Goal: Task Accomplishment & Management: Manage account settings

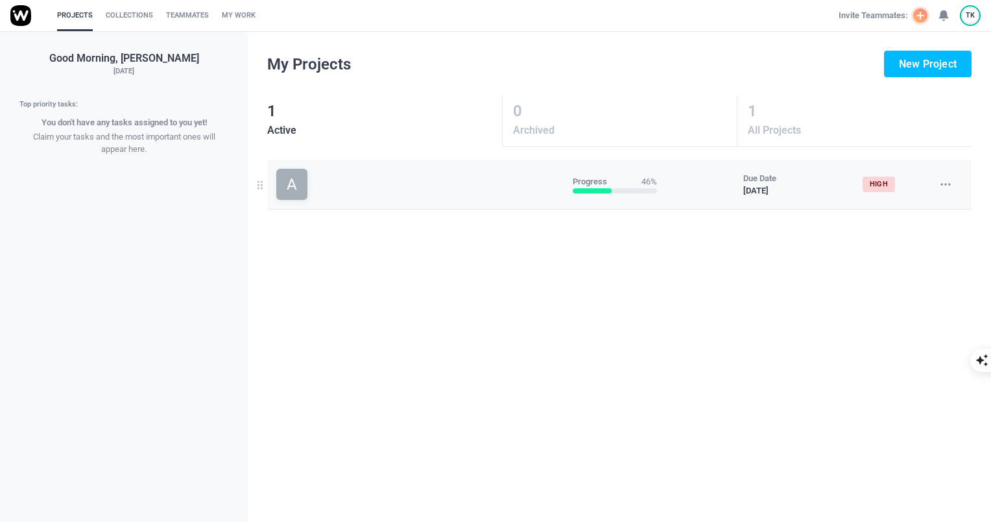
click at [950, 185] on use at bounding box center [945, 184] width 8 height 1
click at [900, 212] on div "Edit" at bounding box center [891, 213] width 130 height 29
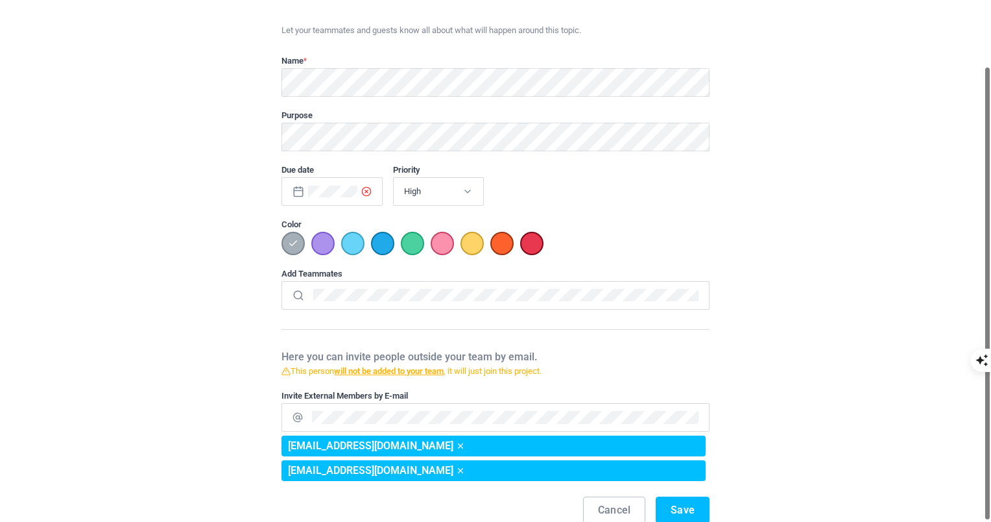
scroll to position [77, 0]
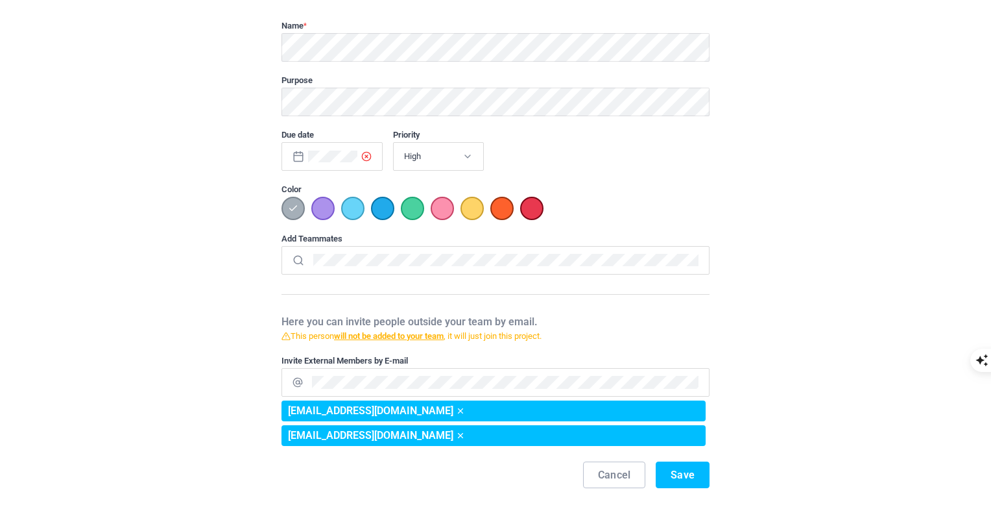
click at [398, 337] on strong "will not be added to your team" at bounding box center [389, 336] width 110 height 10
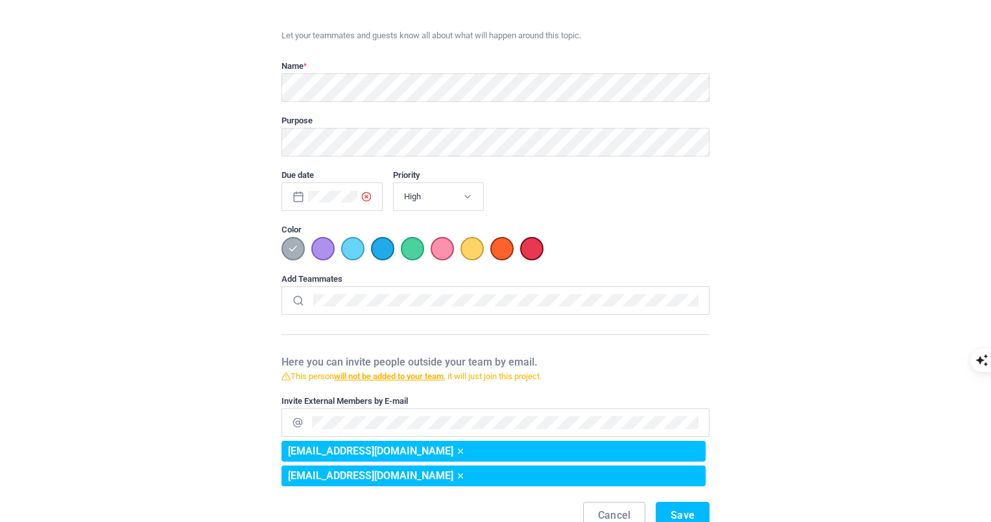
scroll to position [0, 0]
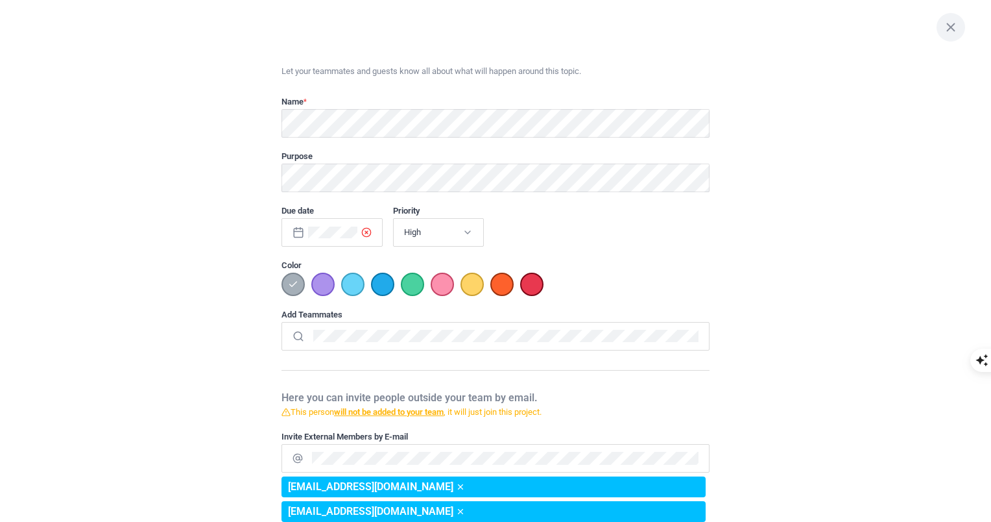
click at [957, 25] on icon at bounding box center [951, 27] width 14 height 14
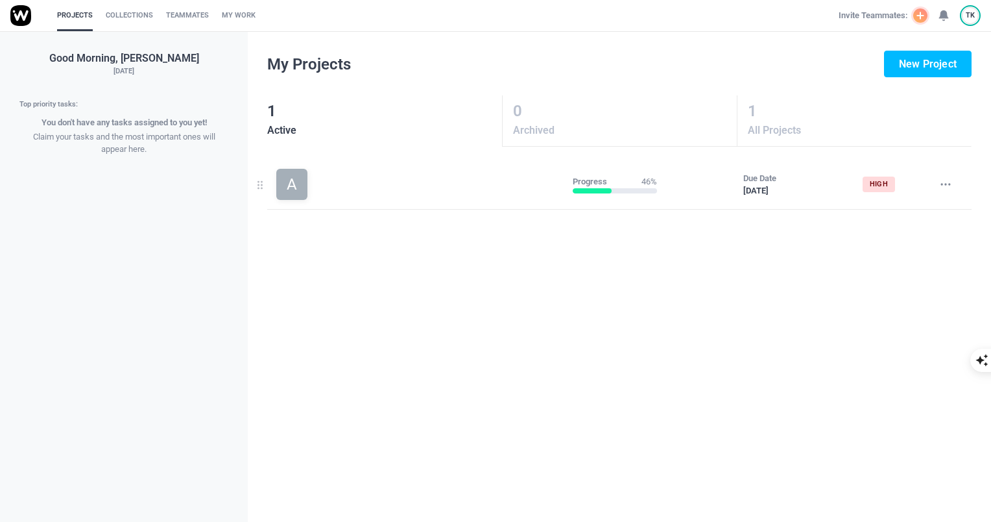
click at [966, 21] on span "TK" at bounding box center [970, 15] width 9 height 11
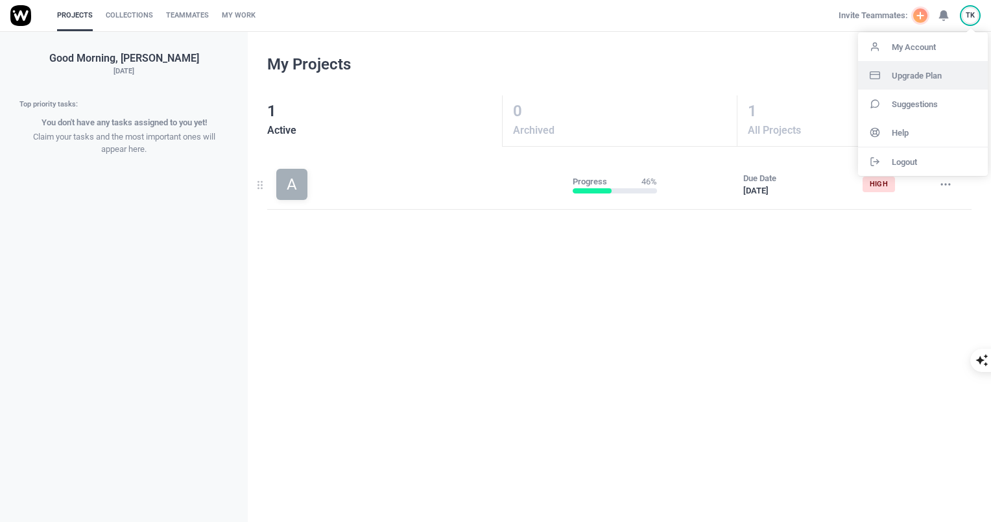
click at [941, 78] on span "Upgrade Plan" at bounding box center [917, 75] width 50 height 8
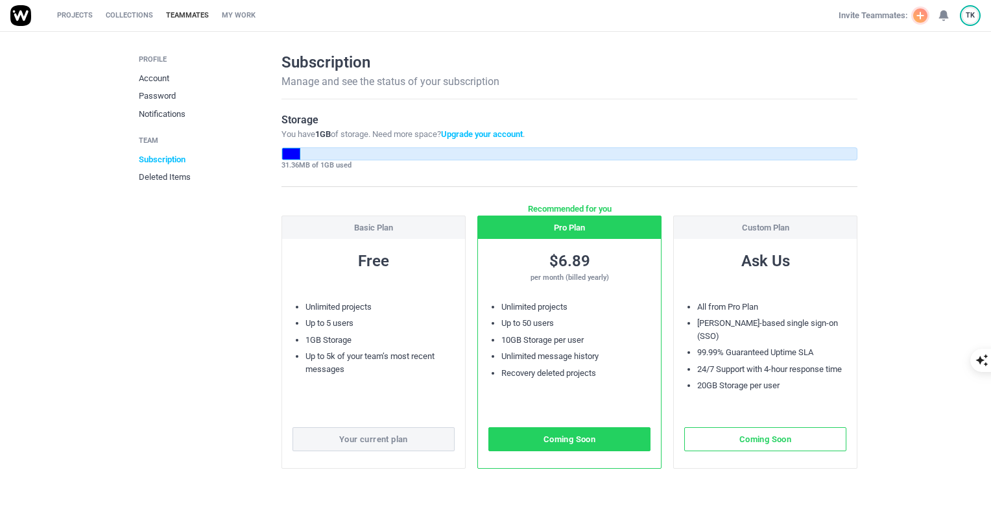
click at [189, 21] on link "Teammates" at bounding box center [187, 15] width 43 height 31
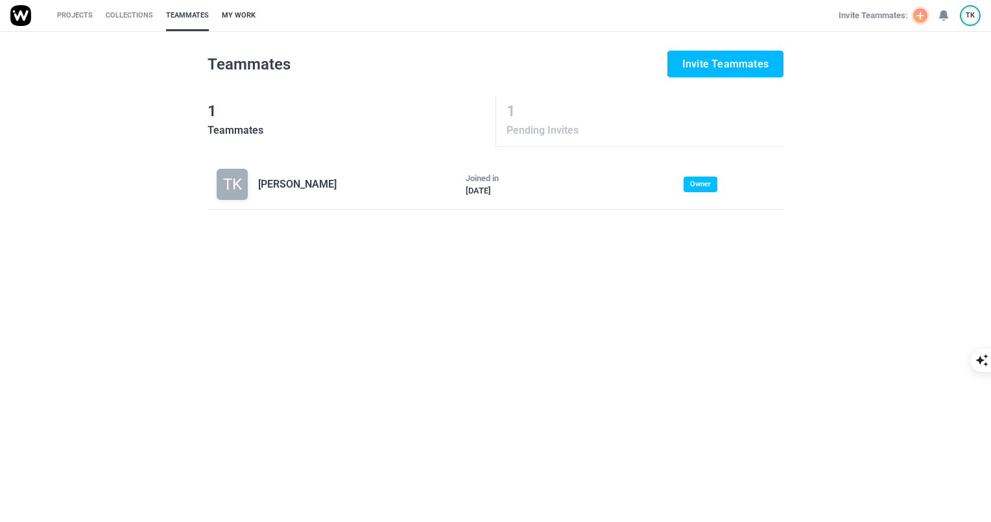
click at [247, 18] on link "My Work" at bounding box center [239, 15] width 34 height 31
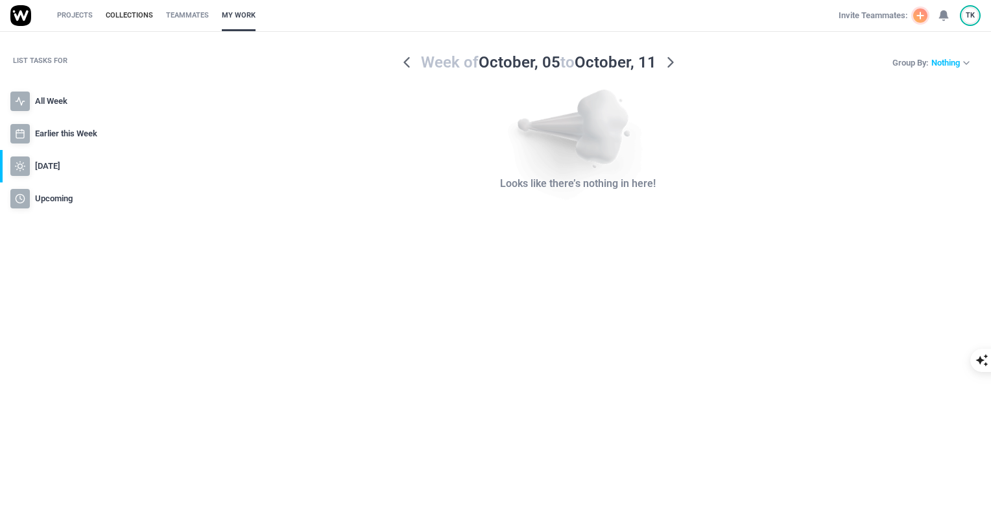
click at [137, 21] on link "Collections" at bounding box center [129, 15] width 47 height 31
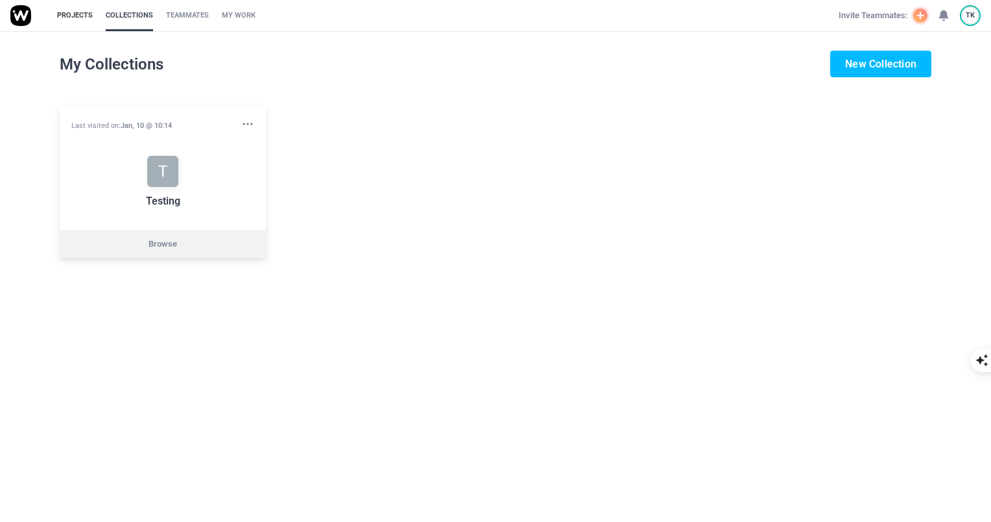
click at [86, 18] on link "Projects" at bounding box center [75, 15] width 36 height 31
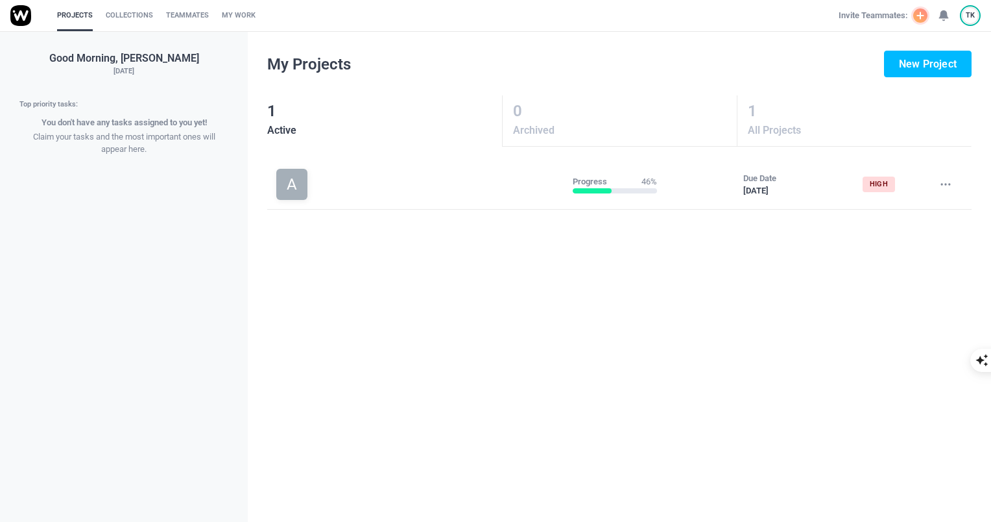
click at [916, 15] on icon at bounding box center [920, 15] width 10 height 10
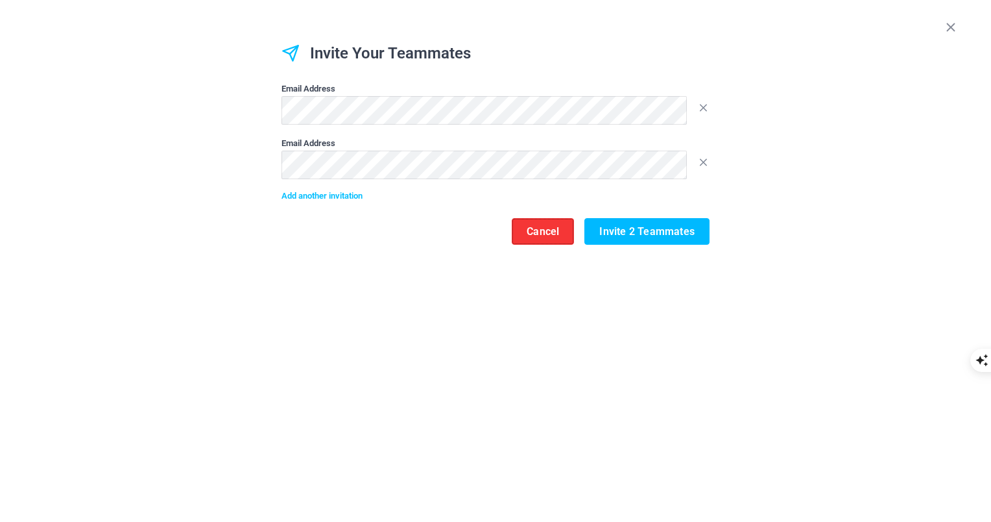
click at [547, 236] on button "Cancel" at bounding box center [543, 231] width 62 height 27
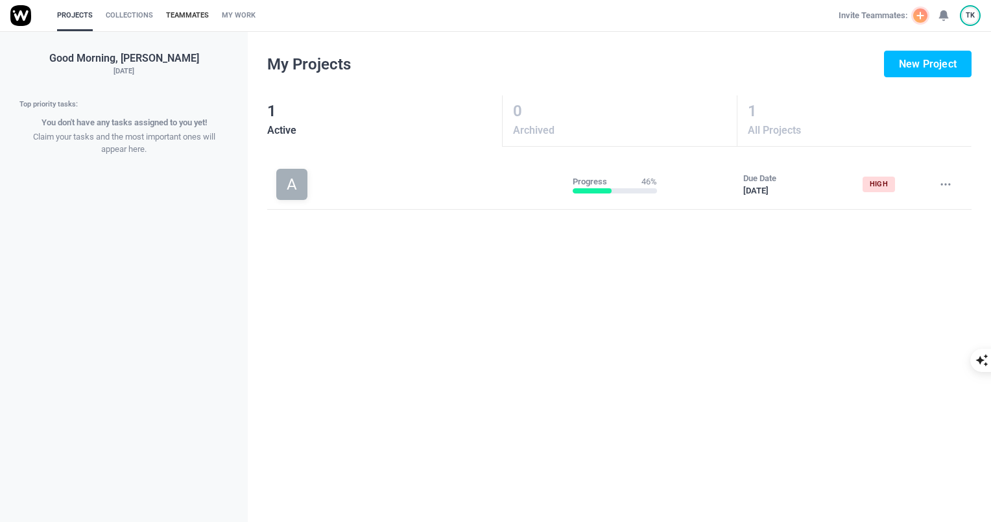
click at [173, 18] on link "Teammates" at bounding box center [187, 15] width 43 height 31
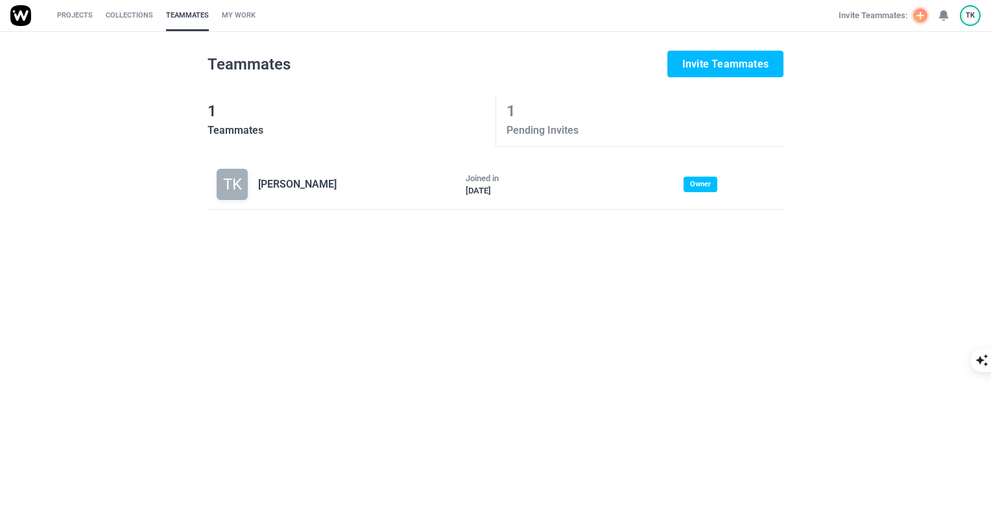
click at [541, 128] on span "Pending Invites" at bounding box center [645, 131] width 276 height 16
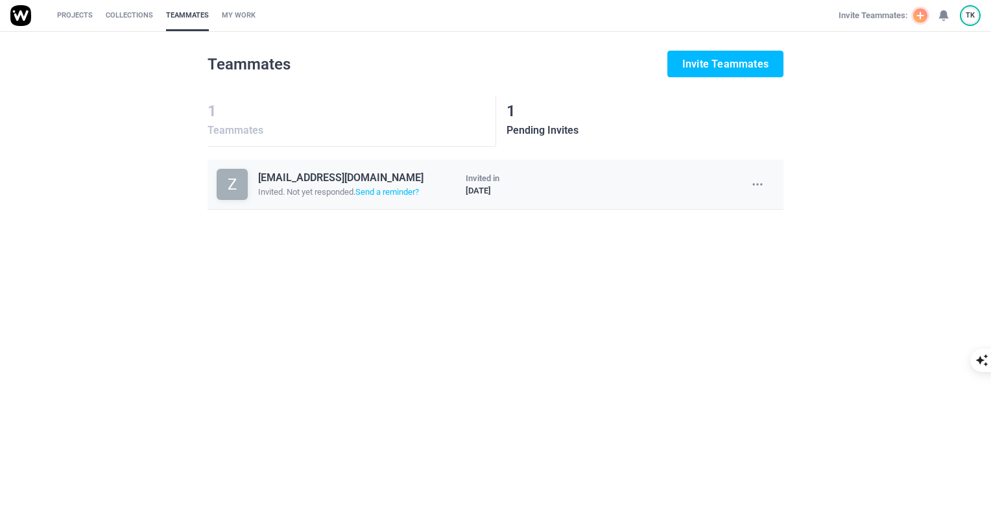
click at [761, 188] on icon at bounding box center [757, 184] width 13 height 13
click at [747, 209] on span "Delete" at bounding box center [738, 213] width 23 height 8
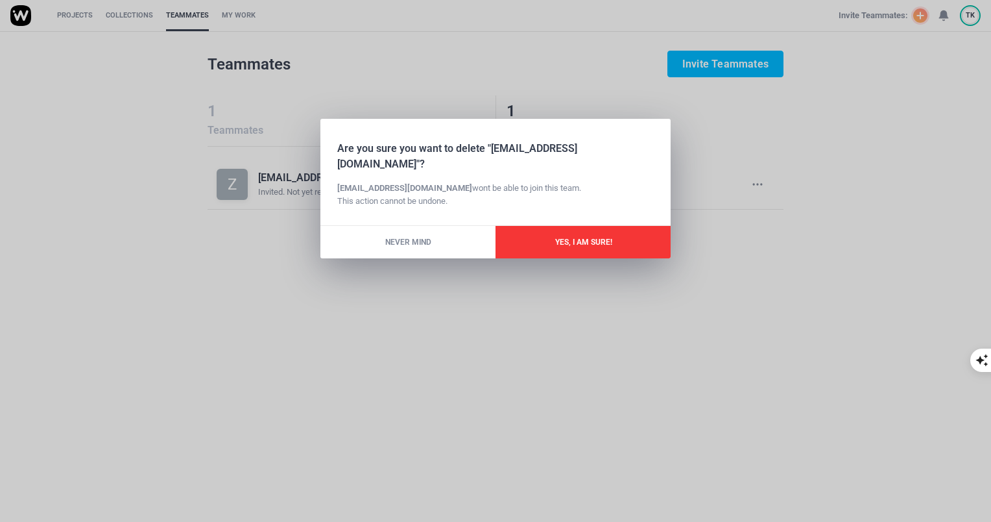
click at [589, 232] on button "Yes, I am Sure!" at bounding box center [583, 242] width 175 height 32
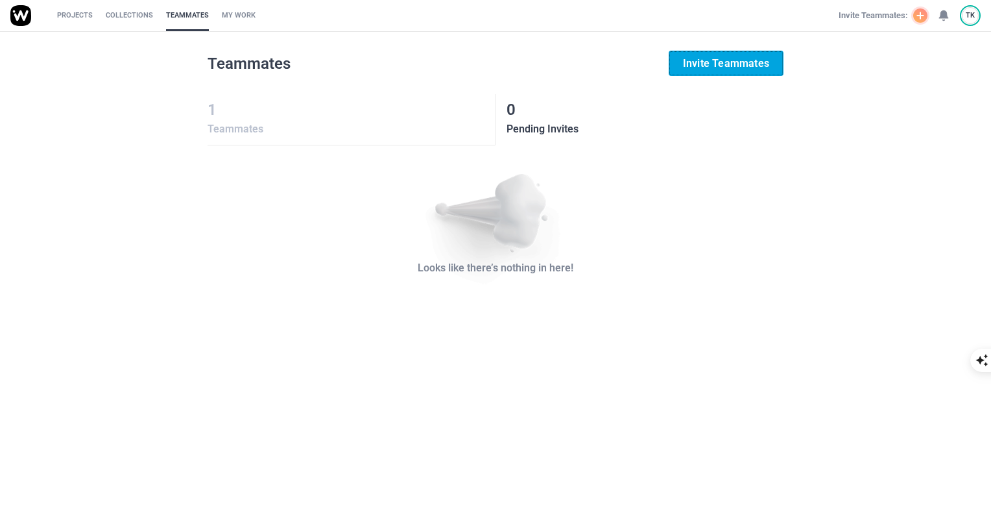
click at [733, 62] on button "Invite Teammates" at bounding box center [726, 63] width 115 height 25
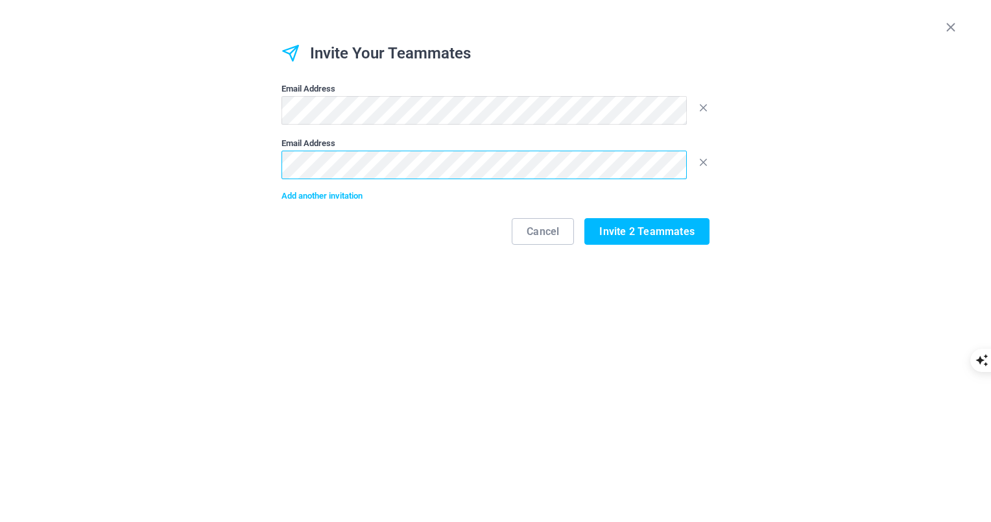
click at [102, 197] on div "Email Address Email Address Add another invitation" at bounding box center [495, 142] width 887 height 138
click at [704, 161] on use at bounding box center [704, 162] width 6 height 6
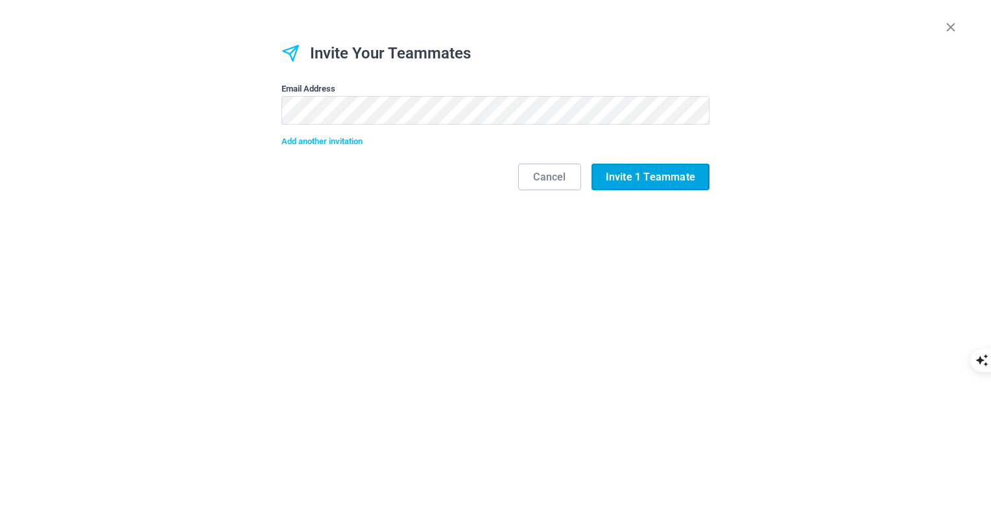
click at [664, 179] on span "Invite 1 Teammate" at bounding box center [651, 177] width 90 height 12
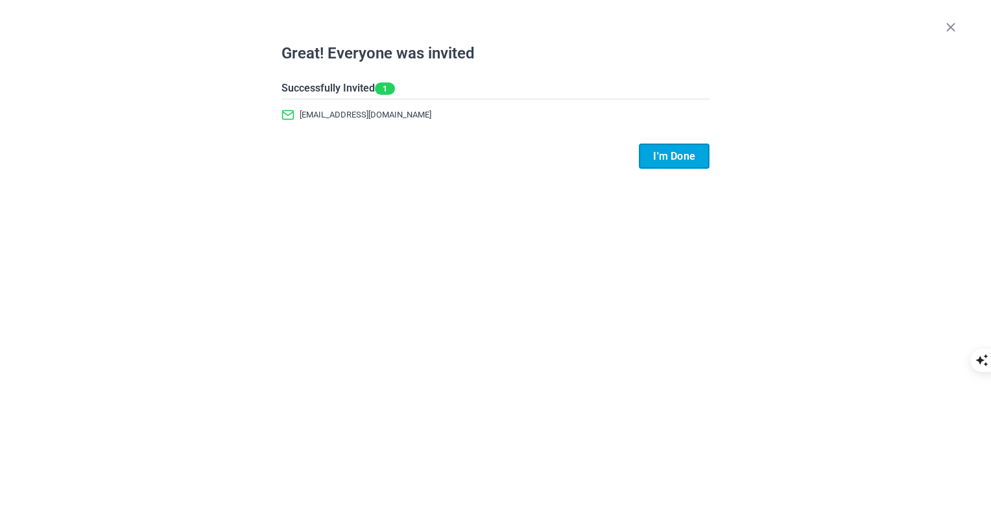
click at [680, 160] on button "I'm Done" at bounding box center [674, 155] width 71 height 25
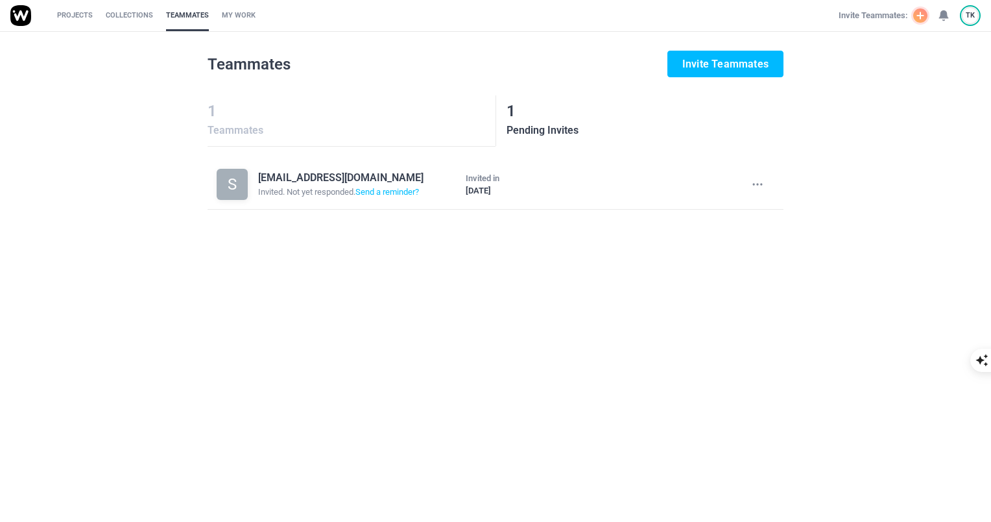
click at [980, 16] on div "TK" at bounding box center [970, 15] width 21 height 21
click at [928, 95] on div "Suggestions" at bounding box center [923, 104] width 130 height 29
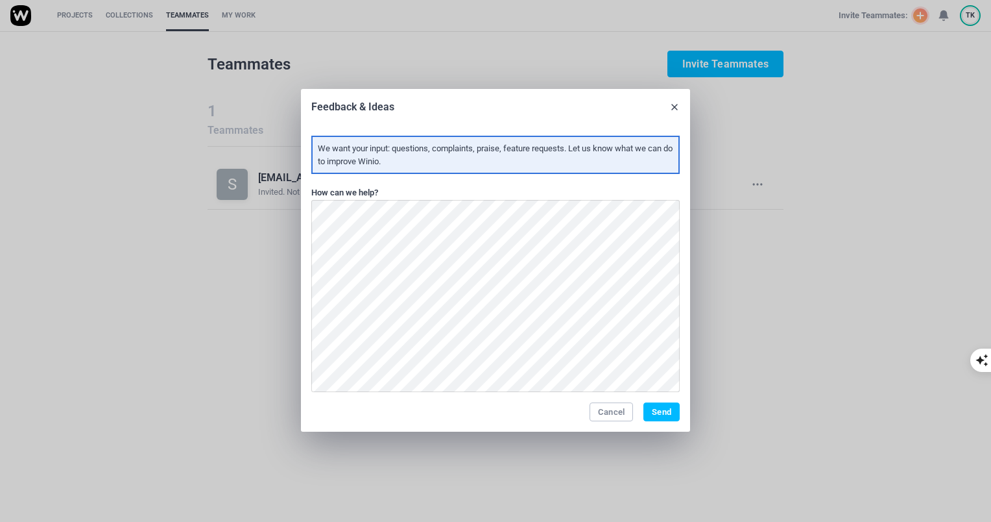
click at [673, 107] on icon at bounding box center [674, 107] width 10 height 10
